Goal: Information Seeking & Learning: Learn about a topic

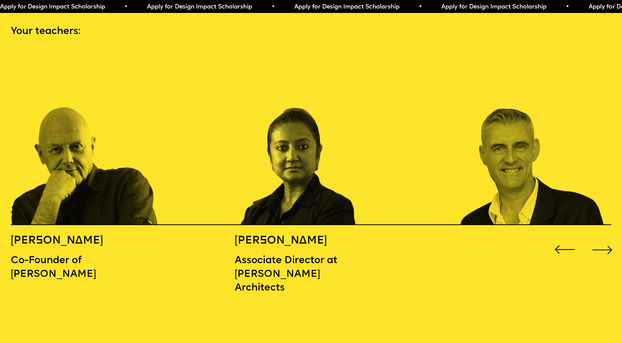
scroll to position [927, 0]
click at [605, 238] on div "Next slide" at bounding box center [602, 250] width 25 height 25
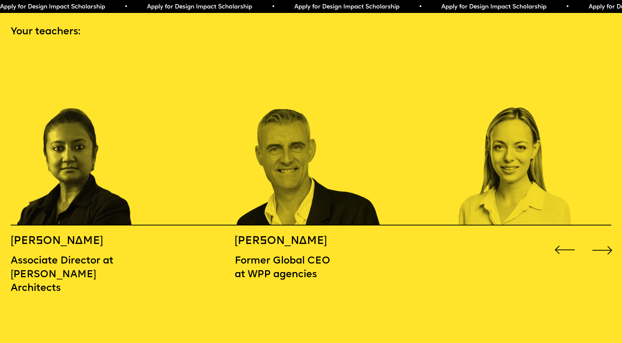
click at [605, 238] on div "Next slide" at bounding box center [602, 250] width 25 height 25
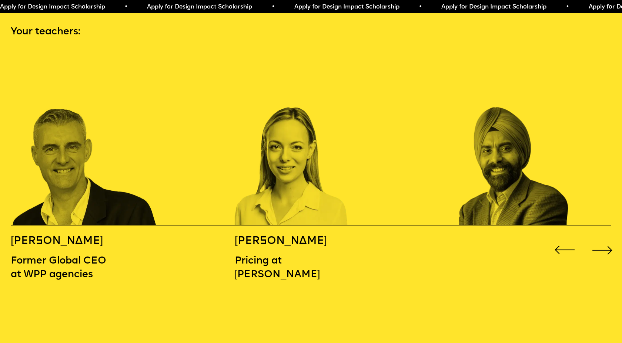
click at [605, 238] on div "Next slide" at bounding box center [602, 250] width 25 height 25
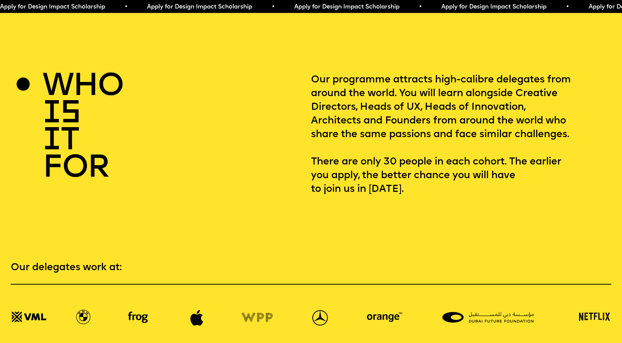
scroll to position [955, 0]
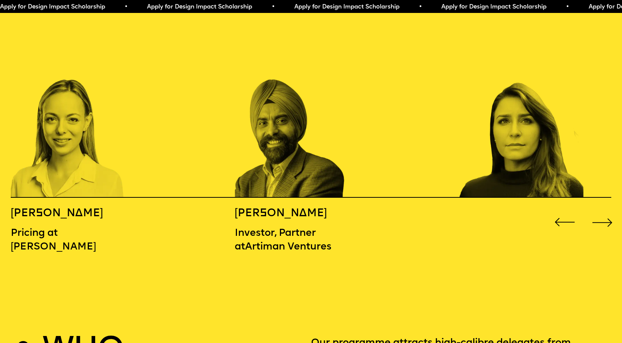
click at [605, 212] on div "Next slide" at bounding box center [602, 222] width 25 height 25
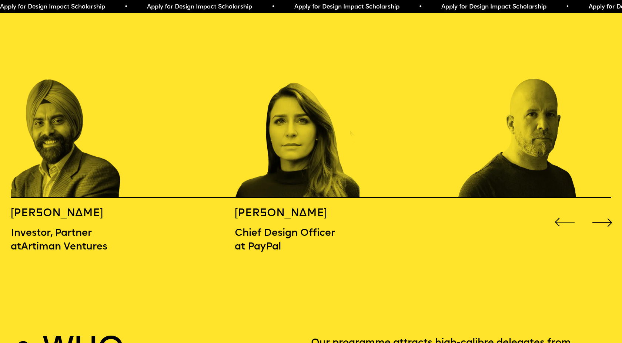
click at [605, 212] on div "Next slide" at bounding box center [602, 222] width 25 height 25
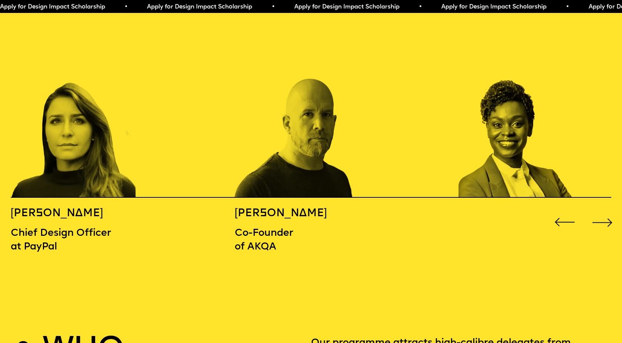
click at [605, 212] on div "Next slide" at bounding box center [602, 222] width 25 height 25
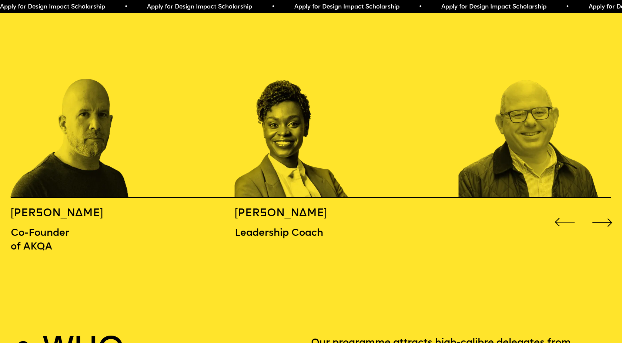
click at [605, 212] on div "Next slide" at bounding box center [602, 222] width 25 height 25
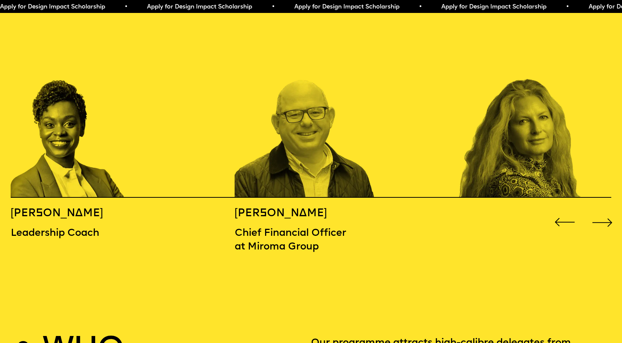
click at [605, 212] on div "Next slide" at bounding box center [602, 222] width 25 height 25
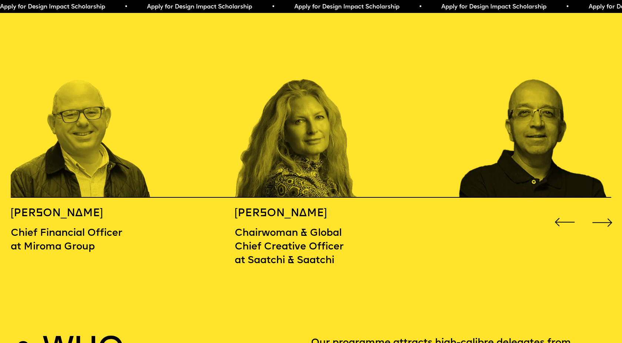
click at [605, 212] on div "Next slide" at bounding box center [602, 222] width 25 height 25
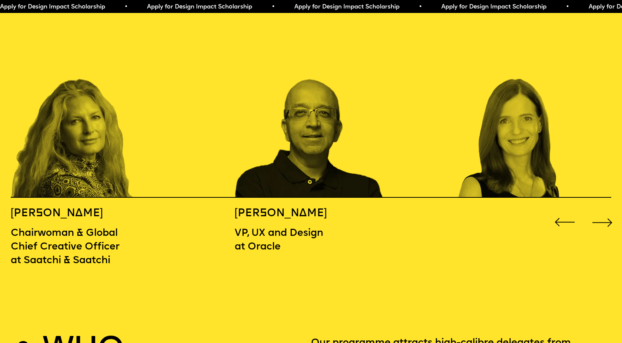
click at [605, 212] on div "Next slide" at bounding box center [602, 222] width 25 height 25
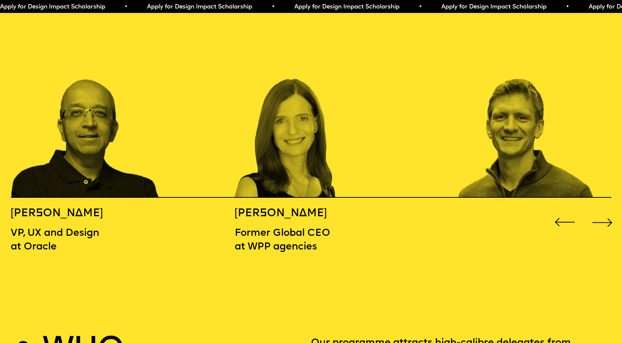
click at [605, 212] on div "Next slide" at bounding box center [602, 222] width 25 height 25
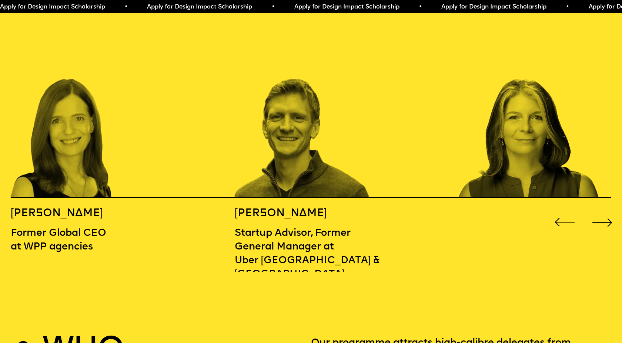
click at [605, 212] on div "Next slide" at bounding box center [602, 222] width 25 height 25
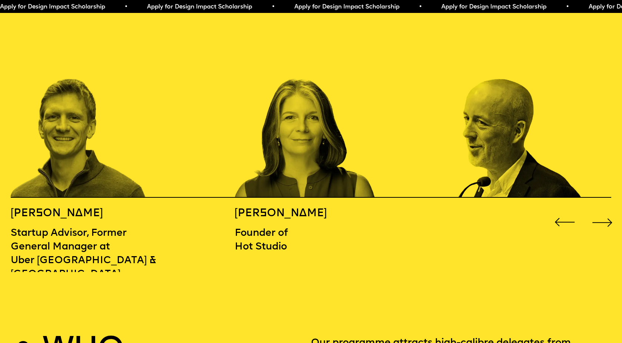
click at [605, 212] on div "Next slide" at bounding box center [602, 222] width 25 height 25
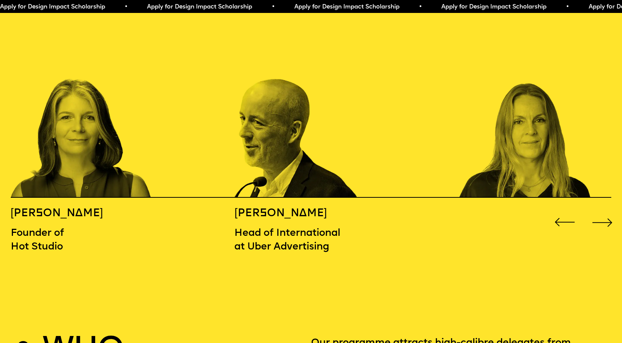
click at [605, 212] on div "Next slide" at bounding box center [602, 222] width 25 height 25
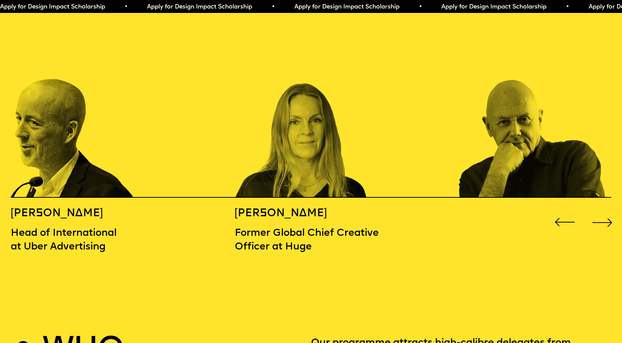
click at [605, 212] on div "Next slide" at bounding box center [602, 222] width 25 height 25
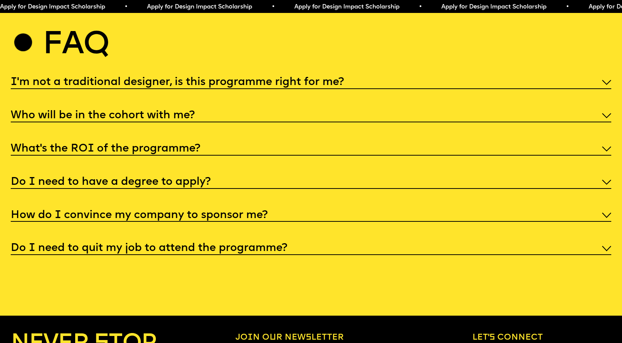
scroll to position [3225, 0]
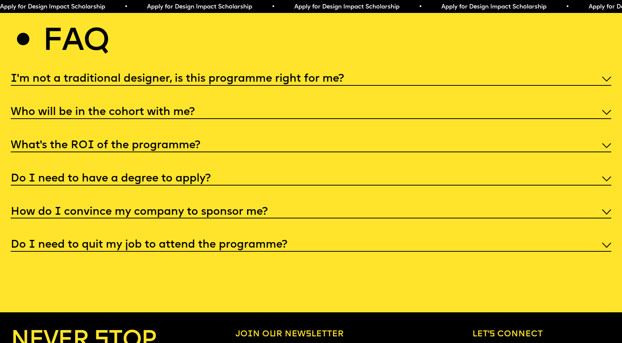
click at [384, 73] on div "I'm not a traditional designer, is this programme right for me?" at bounding box center [311, 78] width 600 height 14
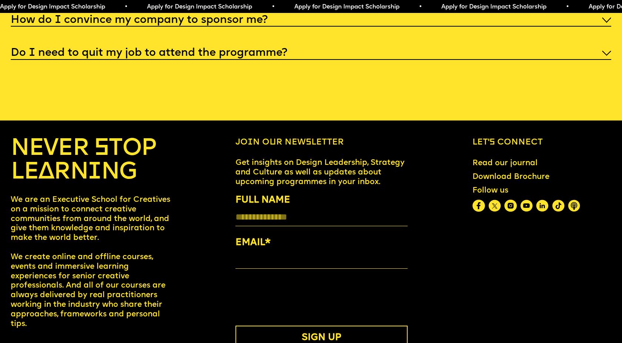
scroll to position [3517, 0]
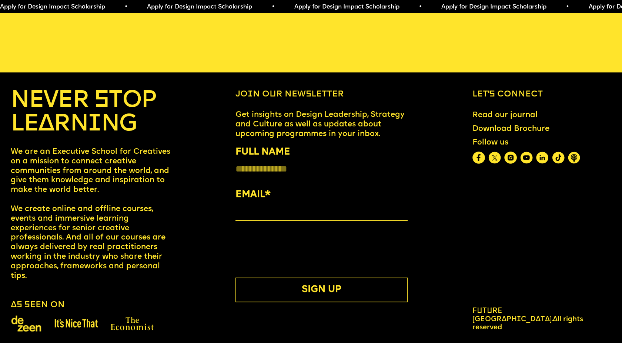
click at [544, 152] on img at bounding box center [542, 158] width 13 height 13
click at [493, 106] on link "Read our journal" at bounding box center [505, 115] width 74 height 18
click at [335, 124] on p "Get insights on Design Leadership, Strategy and Culture as well as updates abou…" at bounding box center [321, 124] width 172 height 28
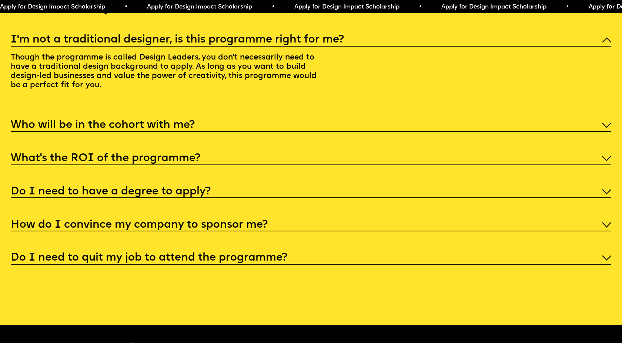
scroll to position [3264, 0]
click at [390, 241] on div "I'm not a traditional designer, is this programme right for me? Though the prog…" at bounding box center [311, 147] width 600 height 233
click at [357, 252] on div "Do I need to quit my job to attend the programme?" at bounding box center [311, 257] width 600 height 14
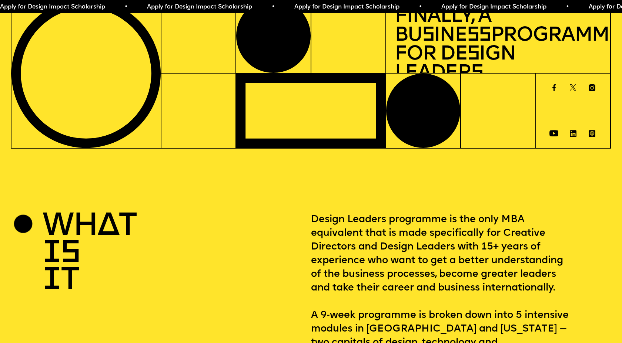
scroll to position [0, 0]
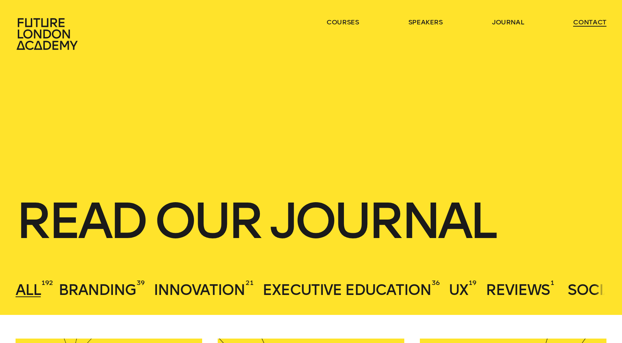
click at [591, 19] on link "contact" at bounding box center [589, 22] width 33 height 9
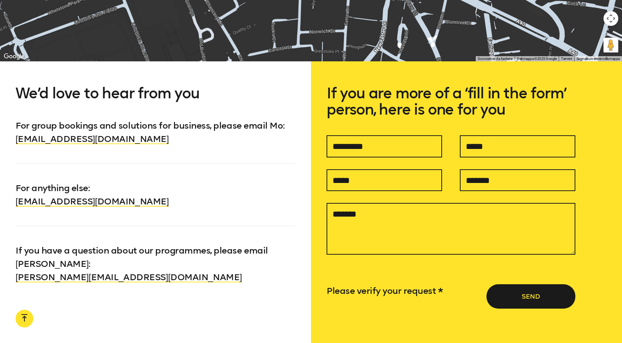
scroll to position [573, 0]
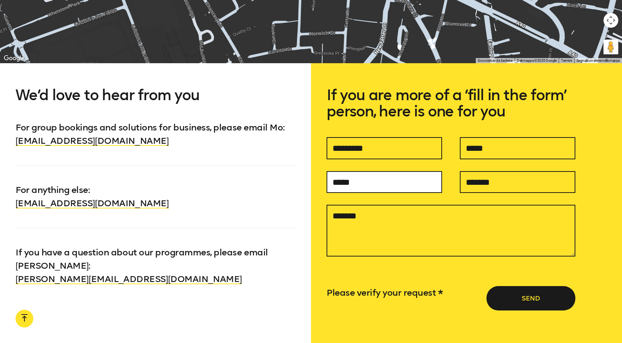
click at [351, 185] on input "text" at bounding box center [383, 182] width 115 height 22
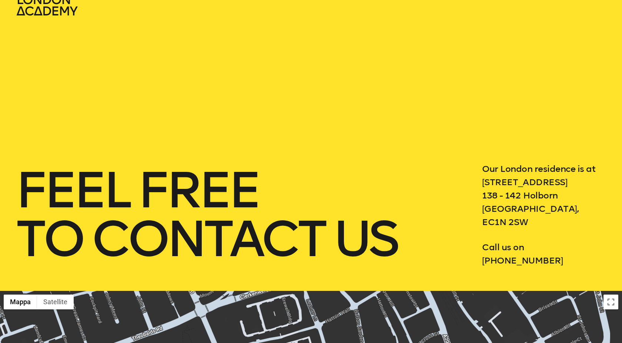
scroll to position [0, 0]
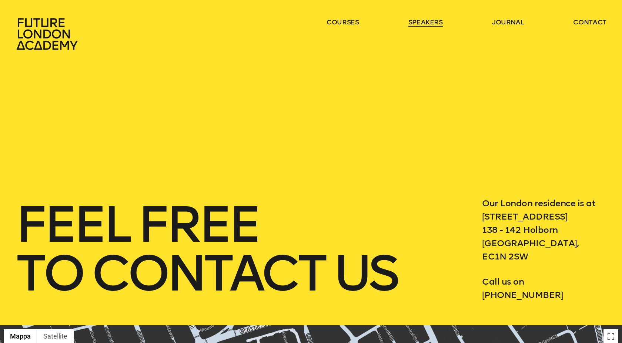
click at [422, 21] on link "speakers" at bounding box center [425, 22] width 34 height 9
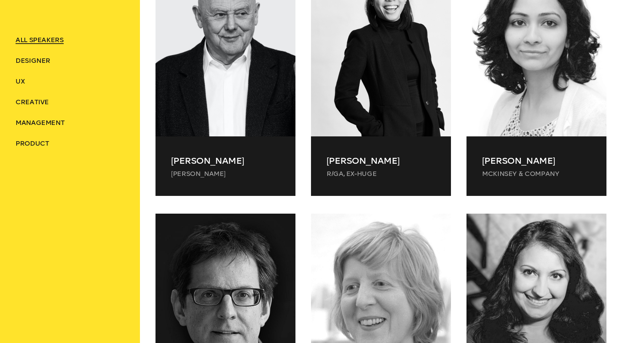
scroll to position [291, 0]
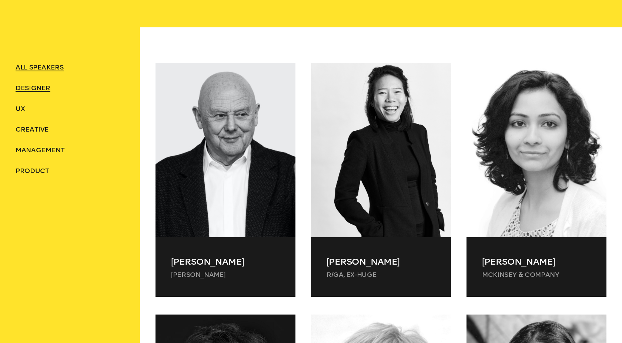
click at [36, 87] on span "Designer" at bounding box center [33, 88] width 35 height 8
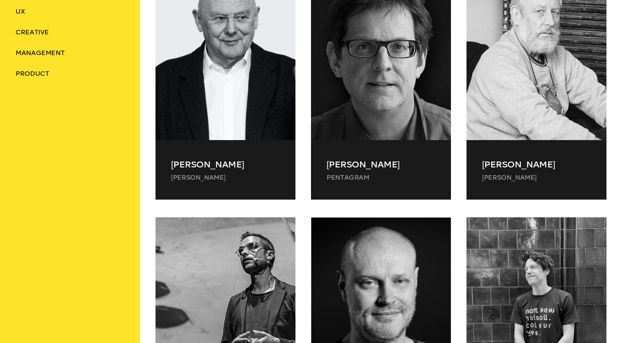
scroll to position [421, 0]
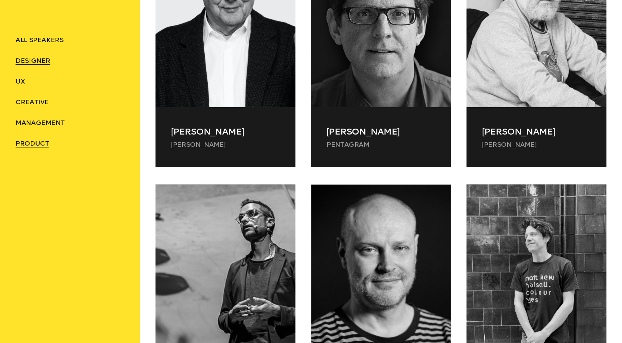
click at [40, 142] on span "Product" at bounding box center [33, 143] width 34 height 8
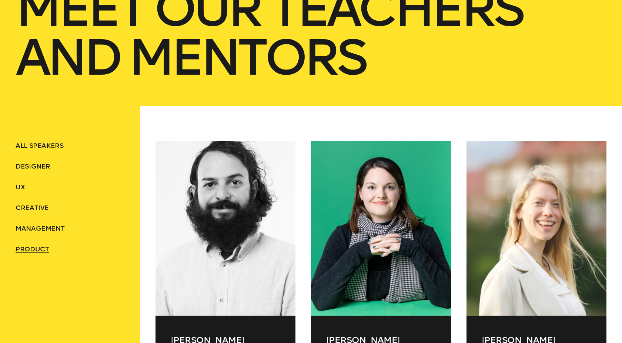
scroll to position [0, 0]
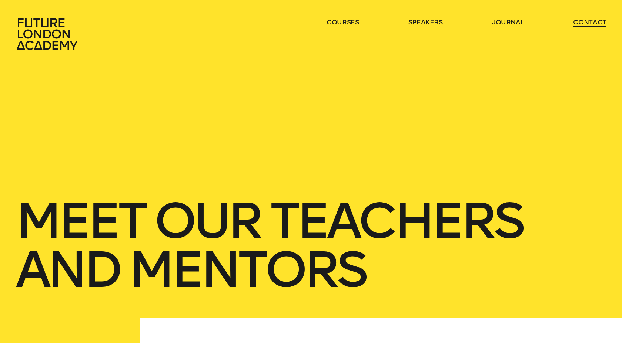
click at [595, 24] on link "contact" at bounding box center [589, 22] width 33 height 9
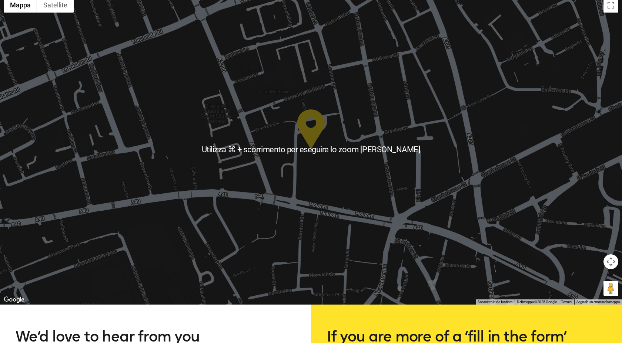
scroll to position [453, 0]
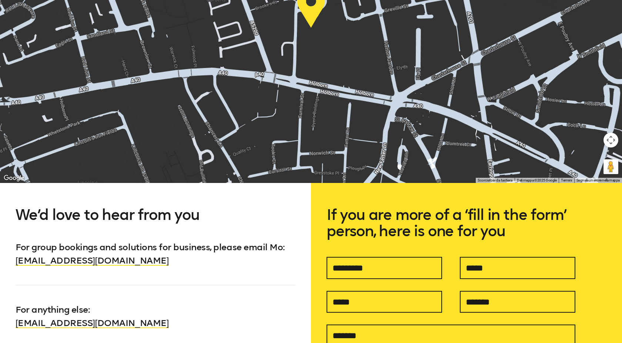
click at [488, 229] on h5 "If you are more of a ‘fill in the form’ person, here is one for you" at bounding box center [450, 232] width 249 height 50
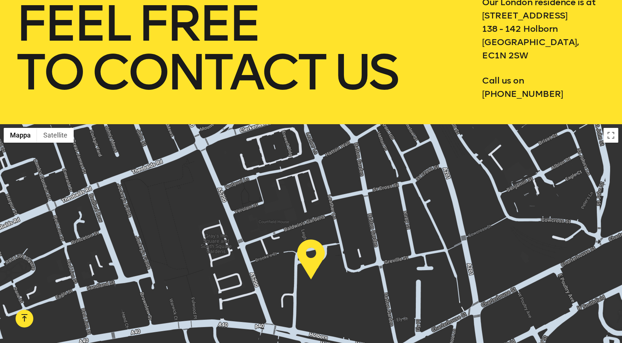
scroll to position [0, 0]
